Goal: Contribute content: Contribute content

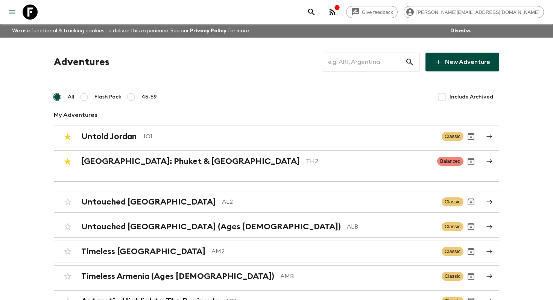
scroll to position [3430, 0]
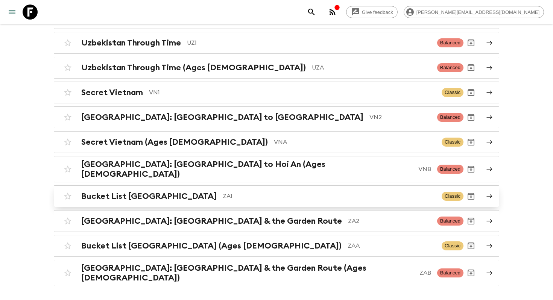
click at [243, 192] on p "ZA1" at bounding box center [329, 196] width 213 height 9
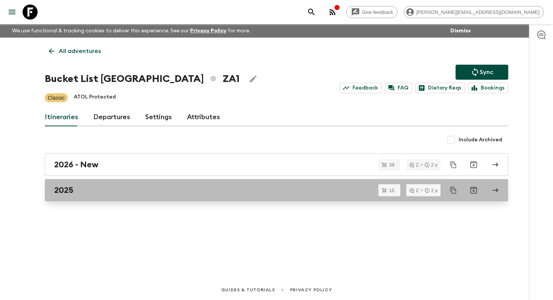
click at [210, 193] on div "2025" at bounding box center [269, 191] width 430 height 10
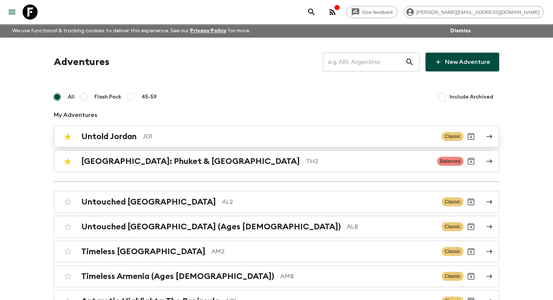
click at [202, 134] on p "JO1" at bounding box center [289, 136] width 293 height 9
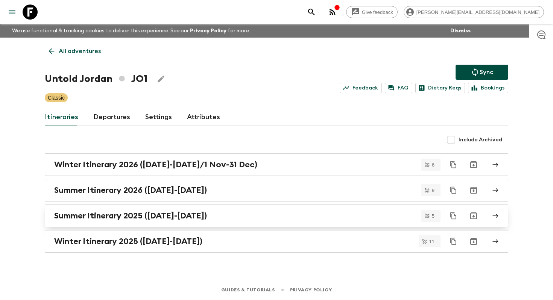
click at [195, 217] on h2 "Summer Itinerary 2025 ([DATE]-[DATE])" at bounding box center [130, 216] width 153 height 10
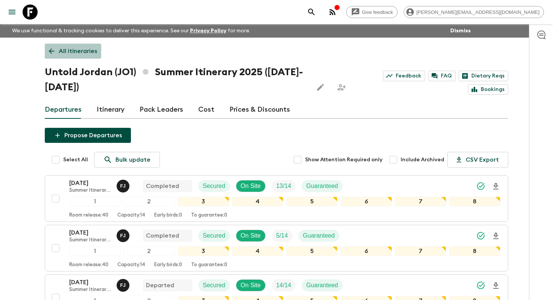
click at [49, 51] on icon at bounding box center [52, 52] width 6 height 6
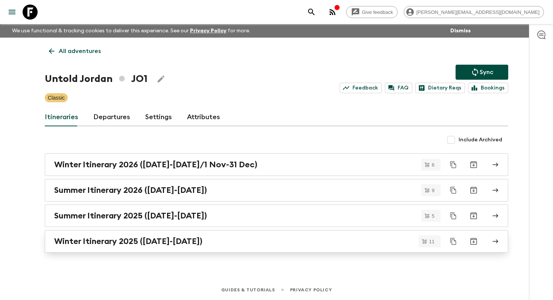
click at [106, 239] on h2 "Winter Itinerary 2025 ([DATE]-[DATE])" at bounding box center [128, 242] width 148 height 10
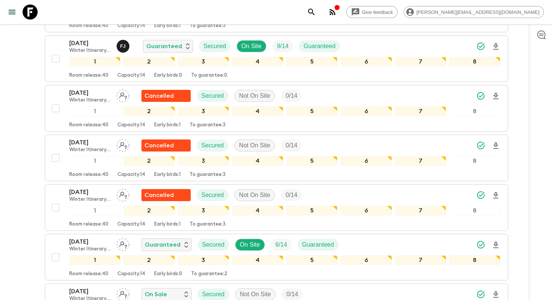
scroll to position [374, 0]
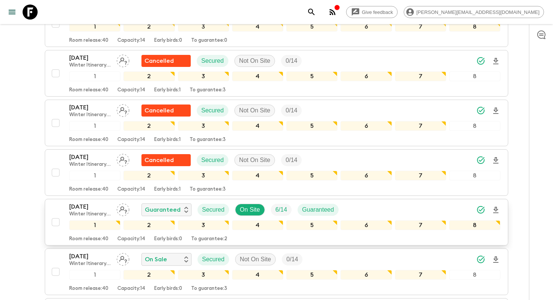
click at [90, 202] on p "[DATE]" at bounding box center [89, 206] width 41 height 9
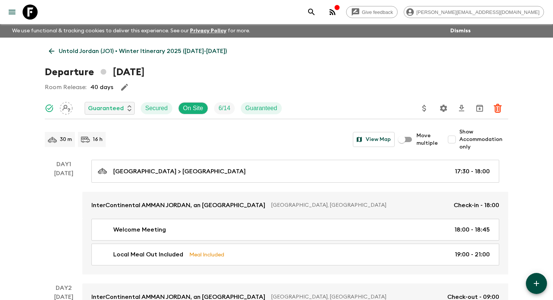
scroll to position [892, 0]
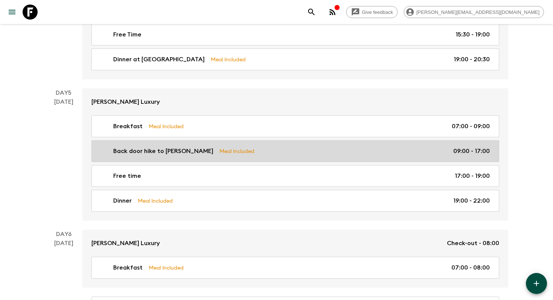
click at [182, 148] on div "Back door hike to [PERSON_NAME] Included 09:00 - 17:00" at bounding box center [294, 151] width 392 height 9
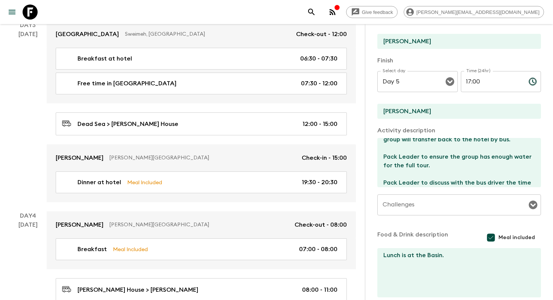
scroll to position [534, 0]
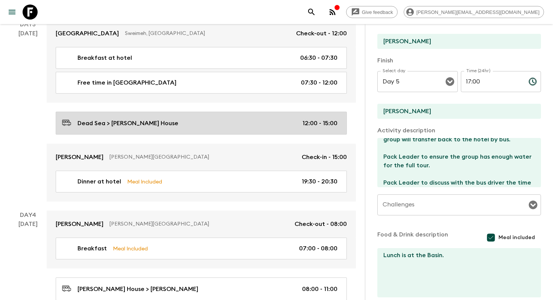
click at [161, 112] on link "Dead Sea > [PERSON_NAME] House 12:00 - 15:00" at bounding box center [201, 123] width 291 height 23
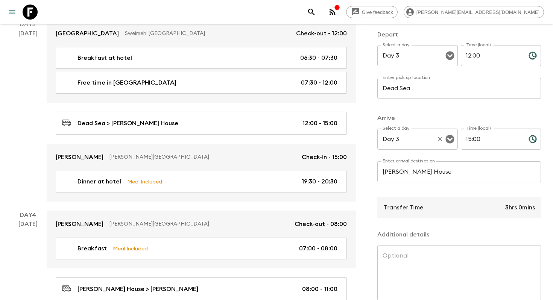
scroll to position [96, 0]
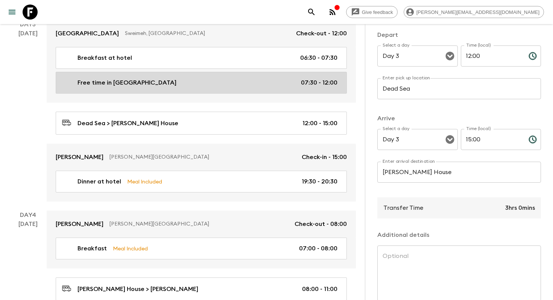
click at [184, 72] on link "Free time in [GEOGRAPHIC_DATA] 07:30 - 12:00" at bounding box center [201, 83] width 291 height 22
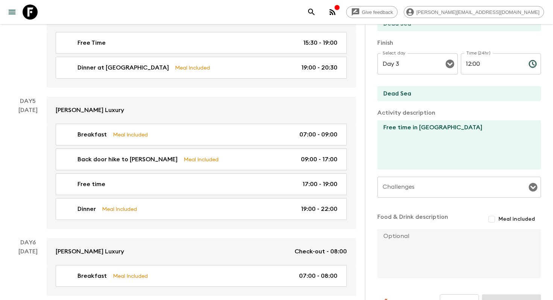
scroll to position [913, 0]
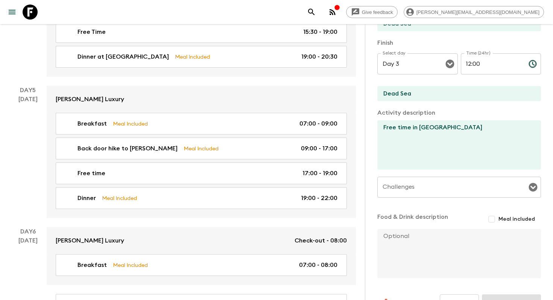
click at [157, 141] on div "Breakfast Meal Included 07:00 - 09:00 Back door hike to [PERSON_NAME] Included …" at bounding box center [201, 165] width 309 height 105
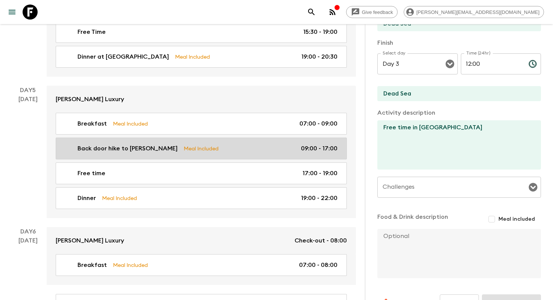
click at [160, 138] on link "Back door hike to [PERSON_NAME] Included 09:00 - 17:00" at bounding box center [201, 149] width 291 height 22
type input "Back door hike to [PERSON_NAME]"
type input "[PERSON_NAME]"
type textarea "After breakfast the group transfers to [PERSON_NAME]. Hike the back route into …"
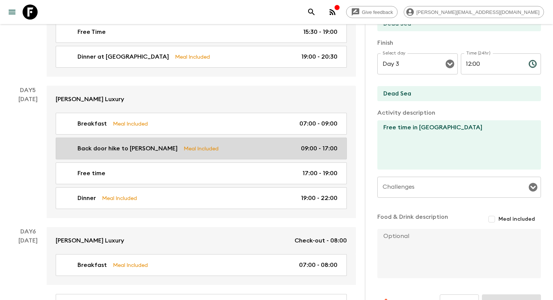
checkbox input "true"
type textarea "Lunch is at the Basin."
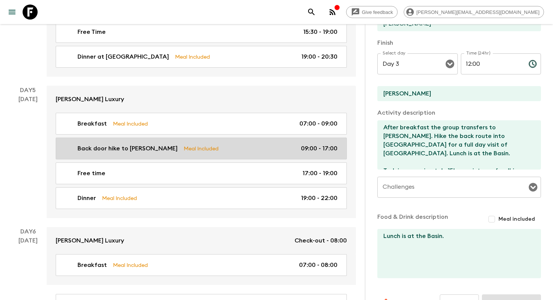
type input "Day 5"
type input "09:00"
type input "Day 5"
type input "17:00"
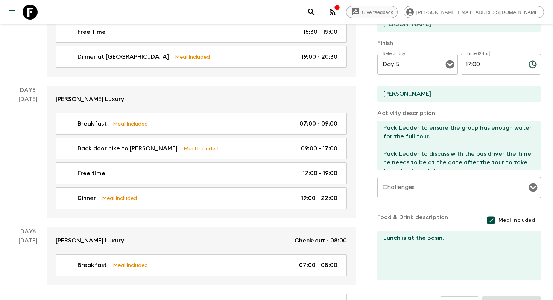
scroll to position [182, 0]
